Goal: Information Seeking & Learning: Find specific fact

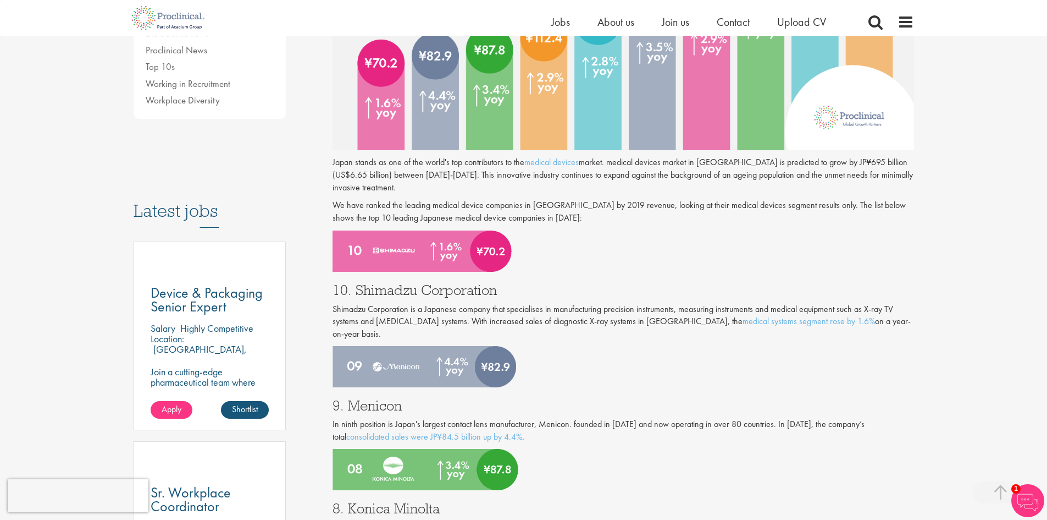
scroll to position [432, 0]
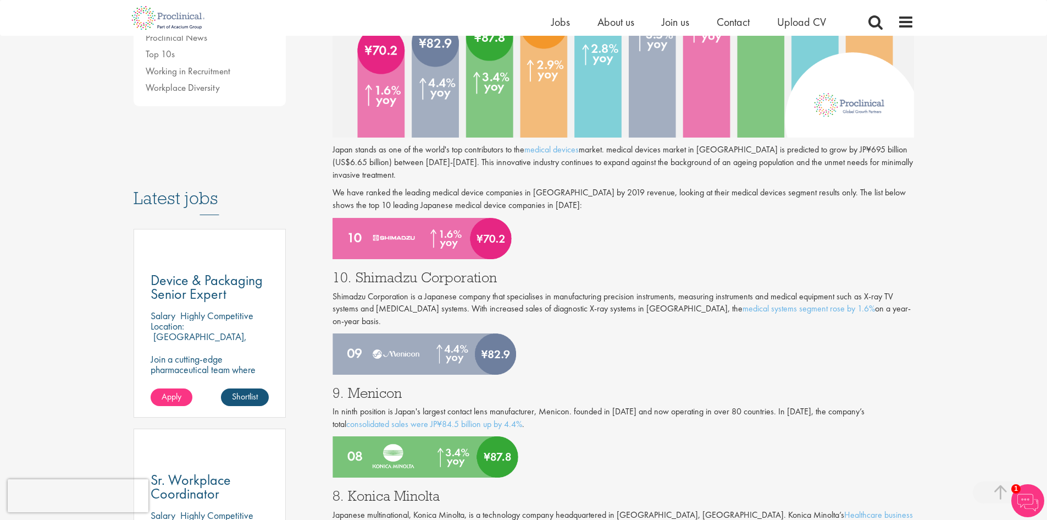
click at [424, 274] on h3 "10. Shimadzu Corporation" at bounding box center [624, 277] width 582 height 14
click at [363, 385] on h3 "9. Menicon" at bounding box center [624, 392] width 582 height 14
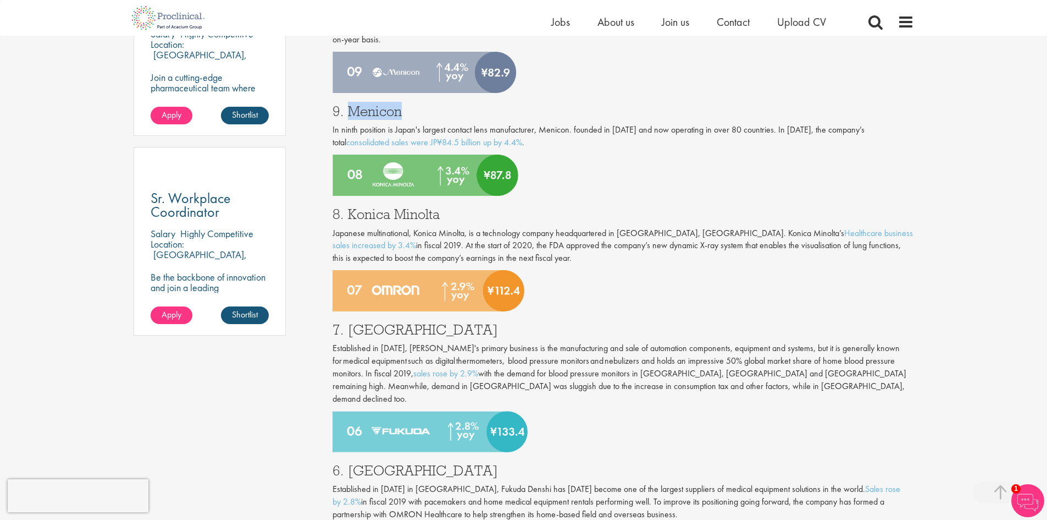
scroll to position [743, 0]
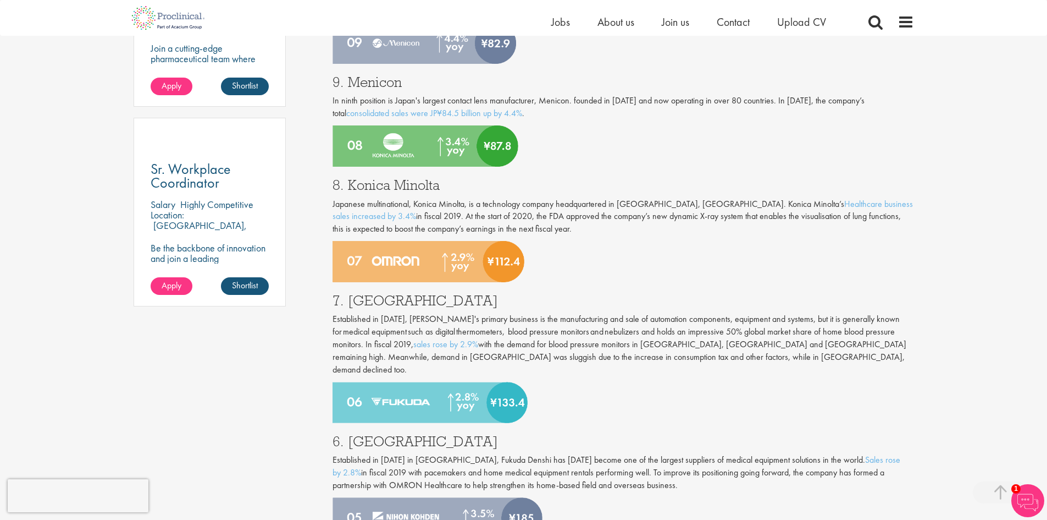
click at [383, 178] on h3 "8. Konica Minolta" at bounding box center [624, 185] width 582 height 14
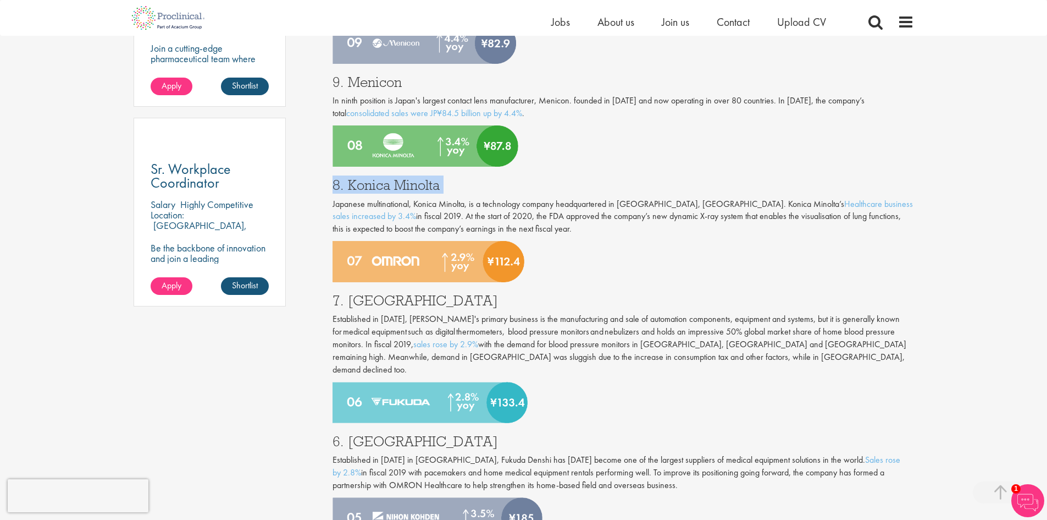
click at [389, 245] on img at bounding box center [429, 261] width 192 height 41
click at [389, 247] on img at bounding box center [429, 261] width 192 height 41
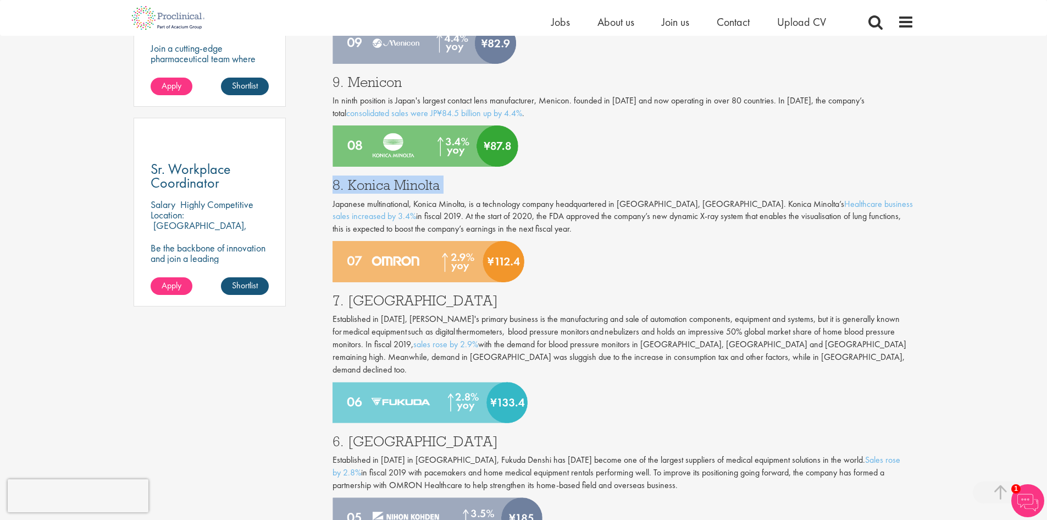
click at [389, 247] on img at bounding box center [429, 261] width 192 height 41
click at [369, 293] on h3 "7. [GEOGRAPHIC_DATA]" at bounding box center [624, 300] width 582 height 14
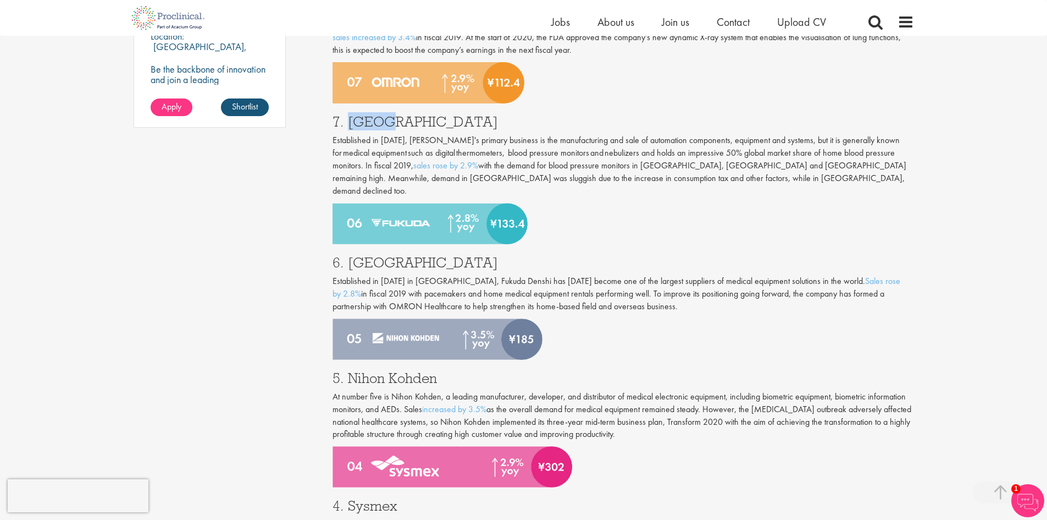
scroll to position [925, 0]
